Goal: Information Seeking & Learning: Learn about a topic

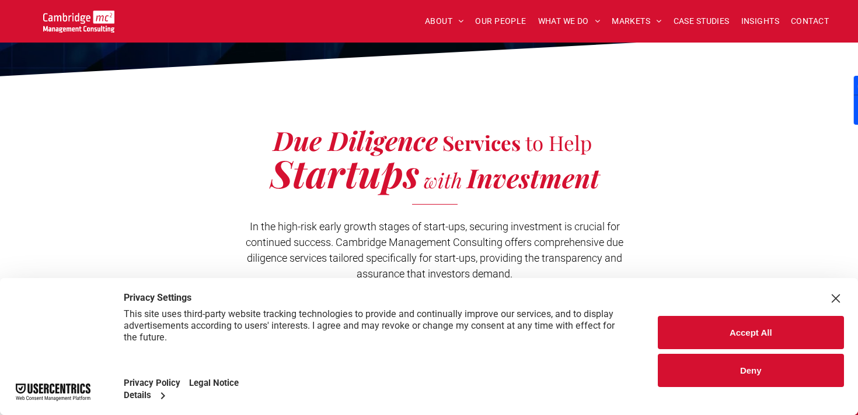
scroll to position [247, 0]
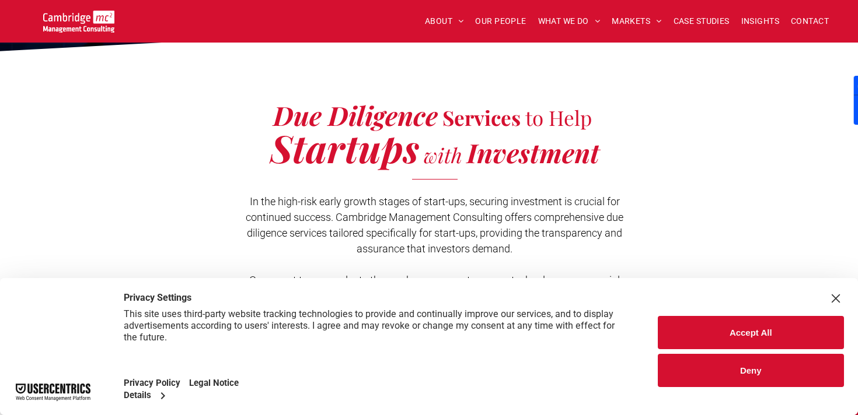
click at [702, 375] on button "Deny" at bounding box center [751, 370] width 187 height 33
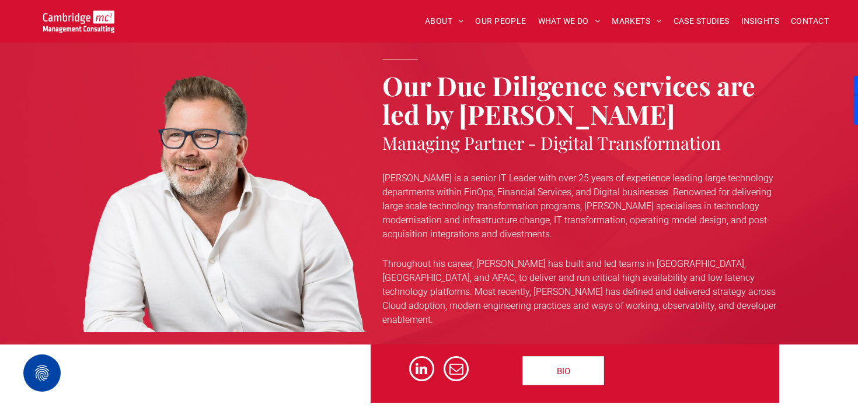
scroll to position [2404, 0]
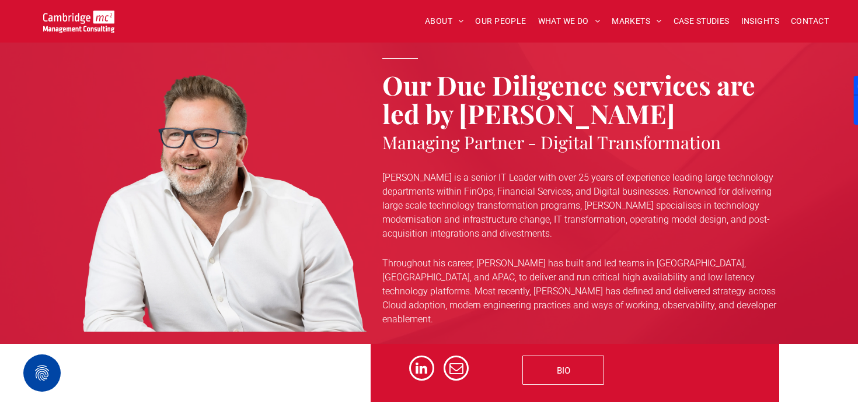
click at [560, 360] on span "BIO" at bounding box center [563, 370] width 13 height 29
